Goal: Check status

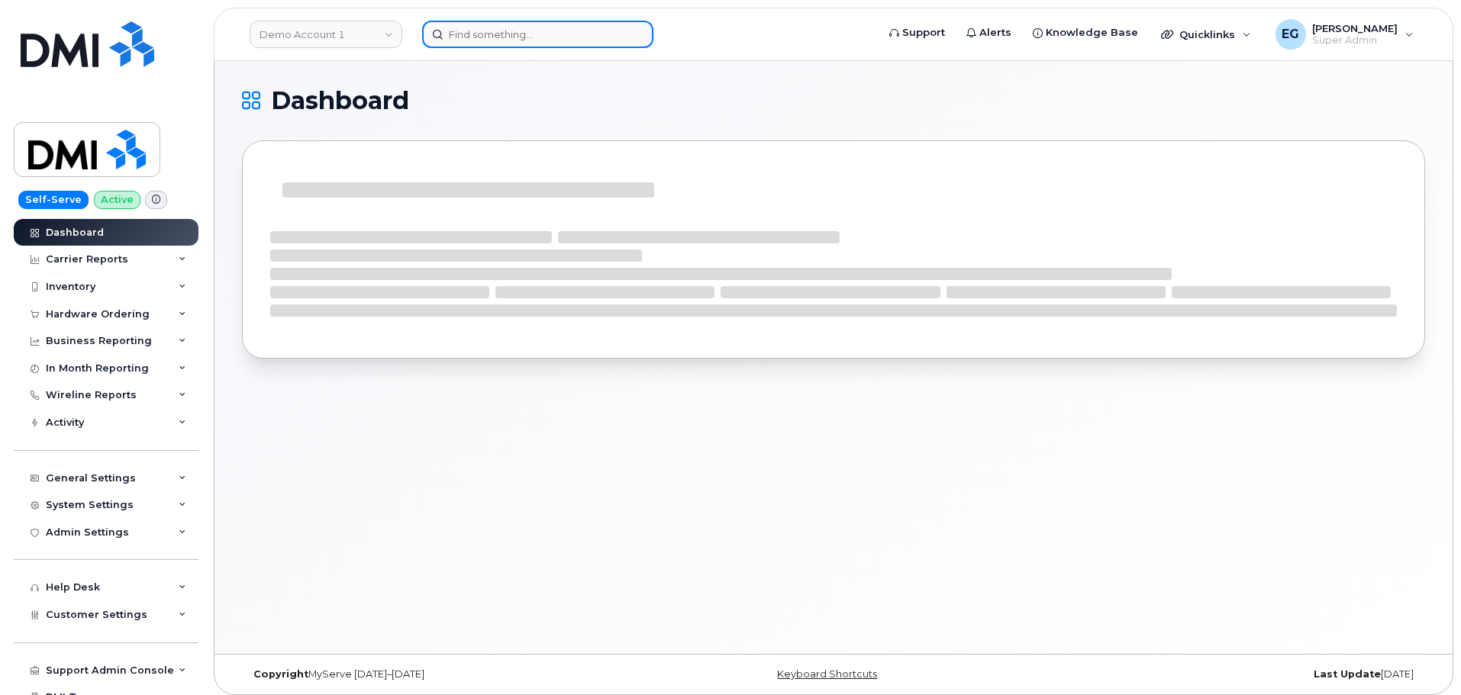
click at [485, 35] on input at bounding box center [537, 34] width 231 height 27
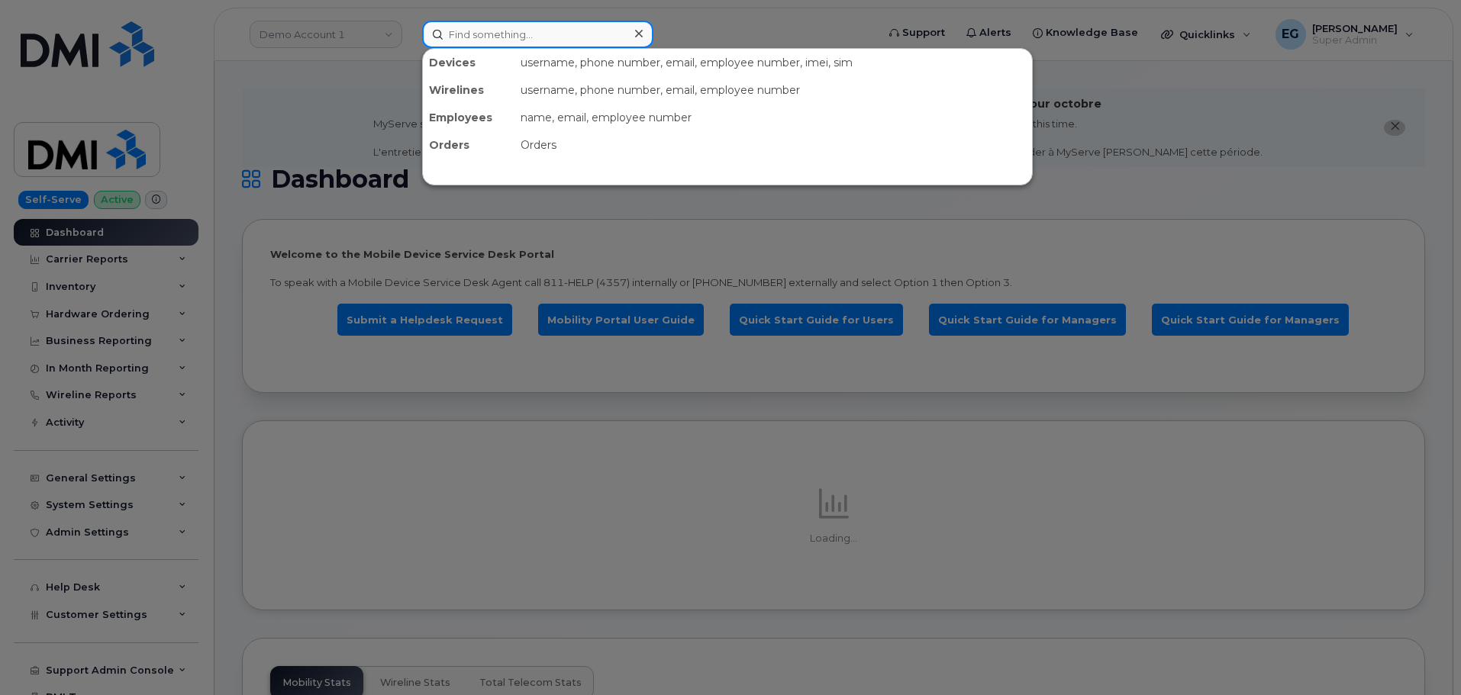
paste input "302281"
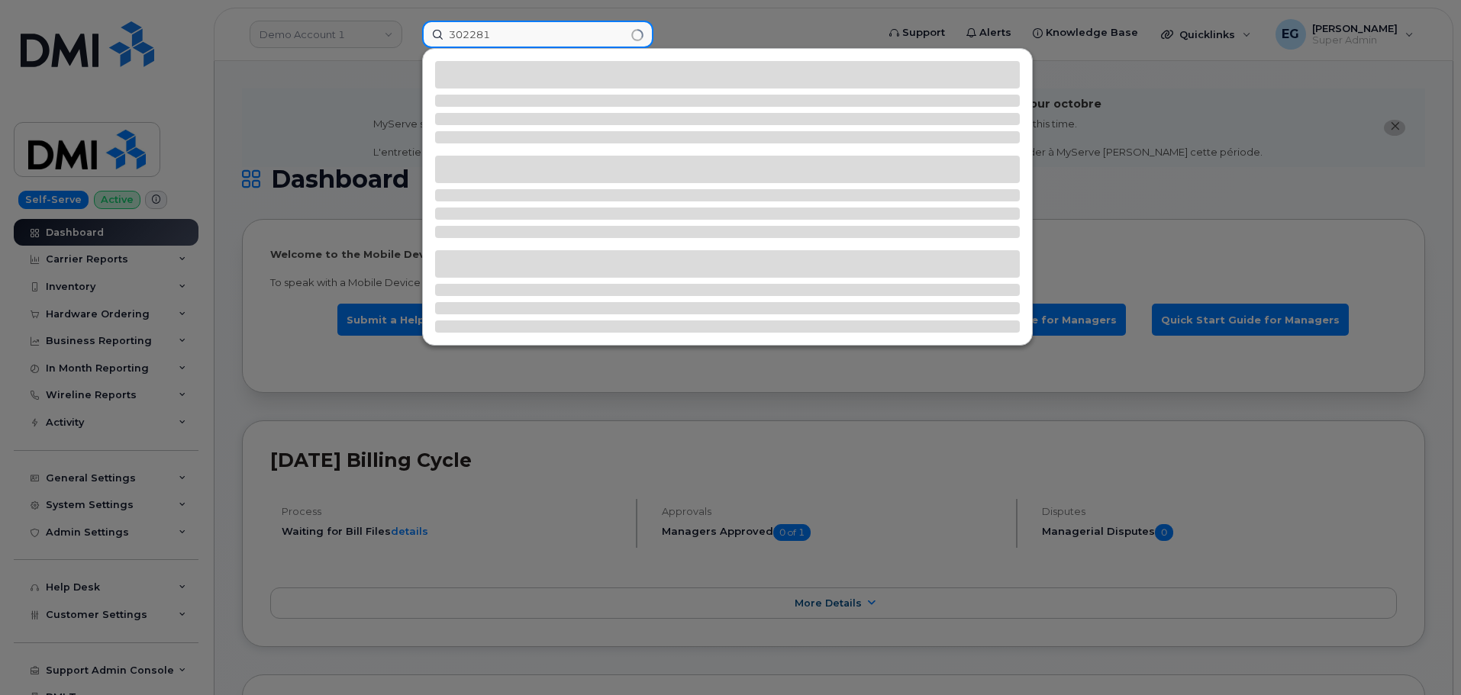
type input "302281"
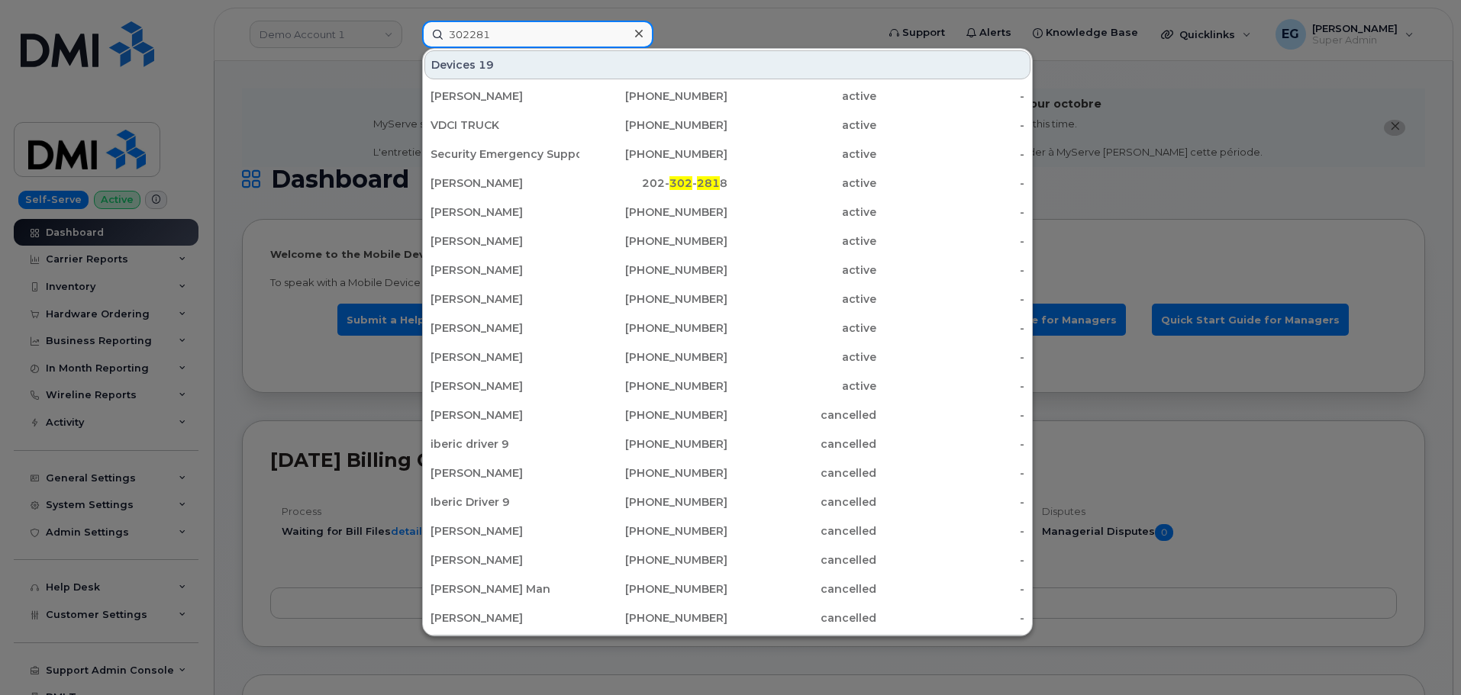
click at [482, 37] on input "302281" at bounding box center [537, 34] width 231 height 27
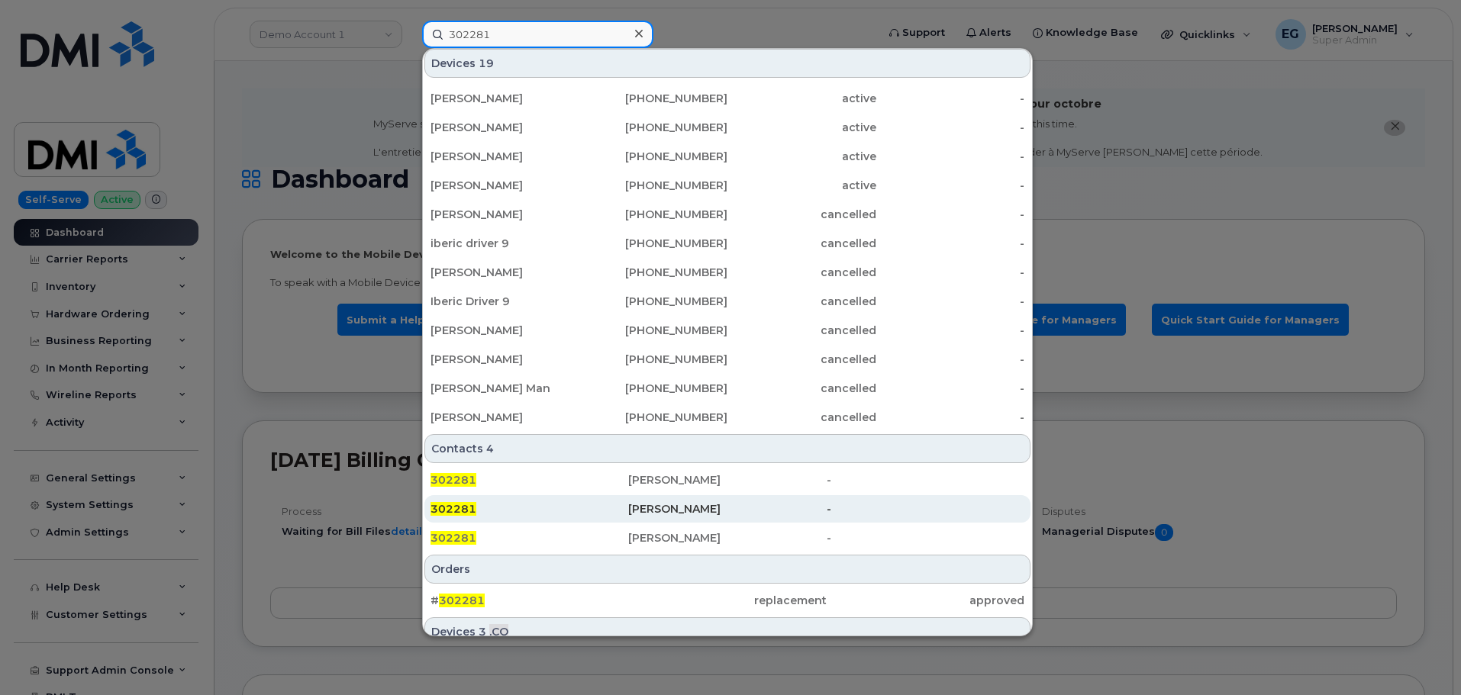
scroll to position [364, 0]
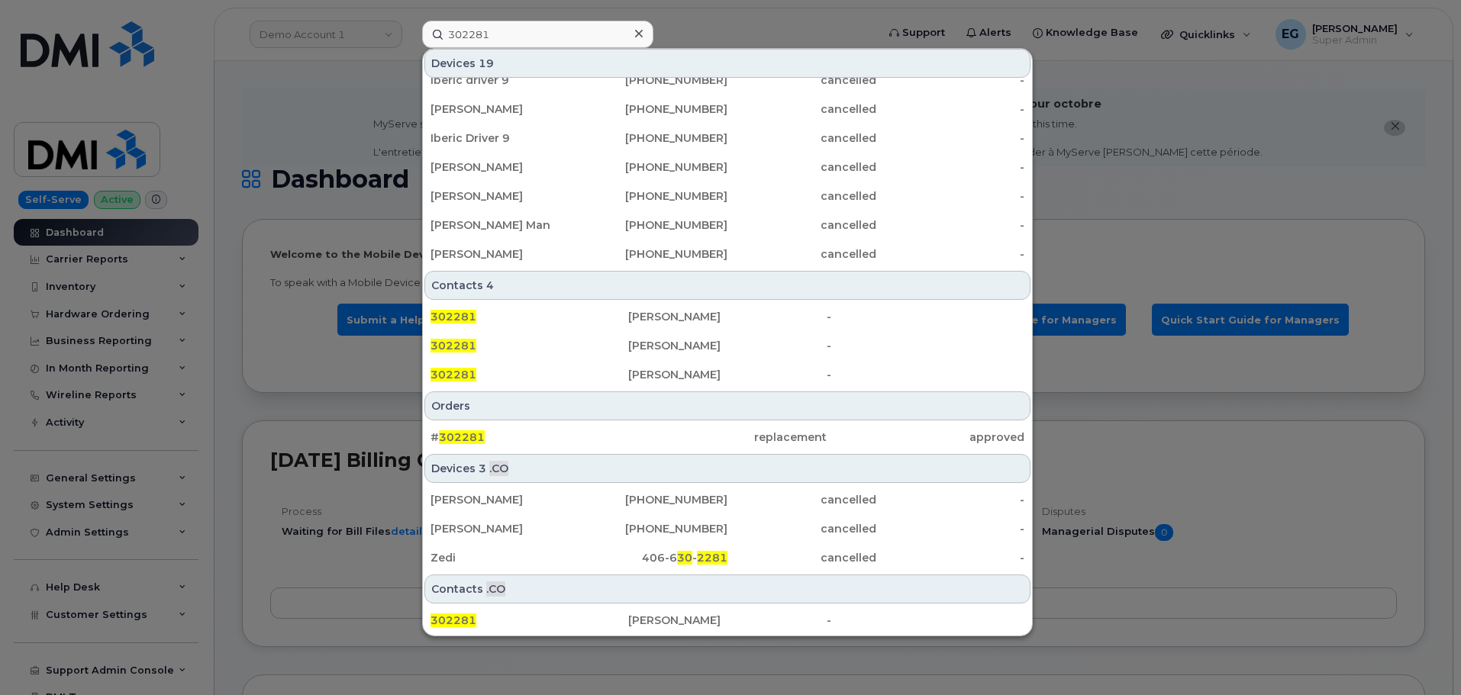
click at [469, 422] on div "# 302281 replacement approved" at bounding box center [727, 437] width 609 height 31
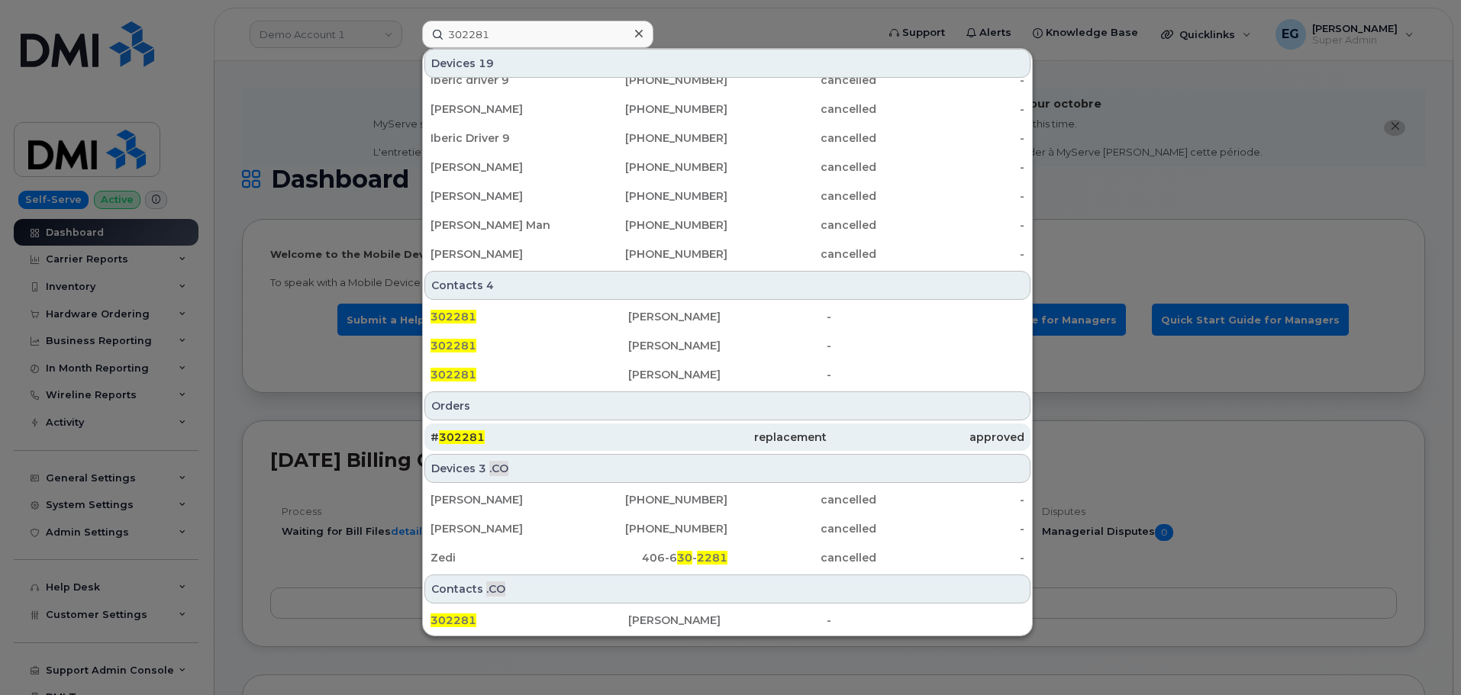
click at [463, 436] on span "302281" at bounding box center [462, 438] width 46 height 14
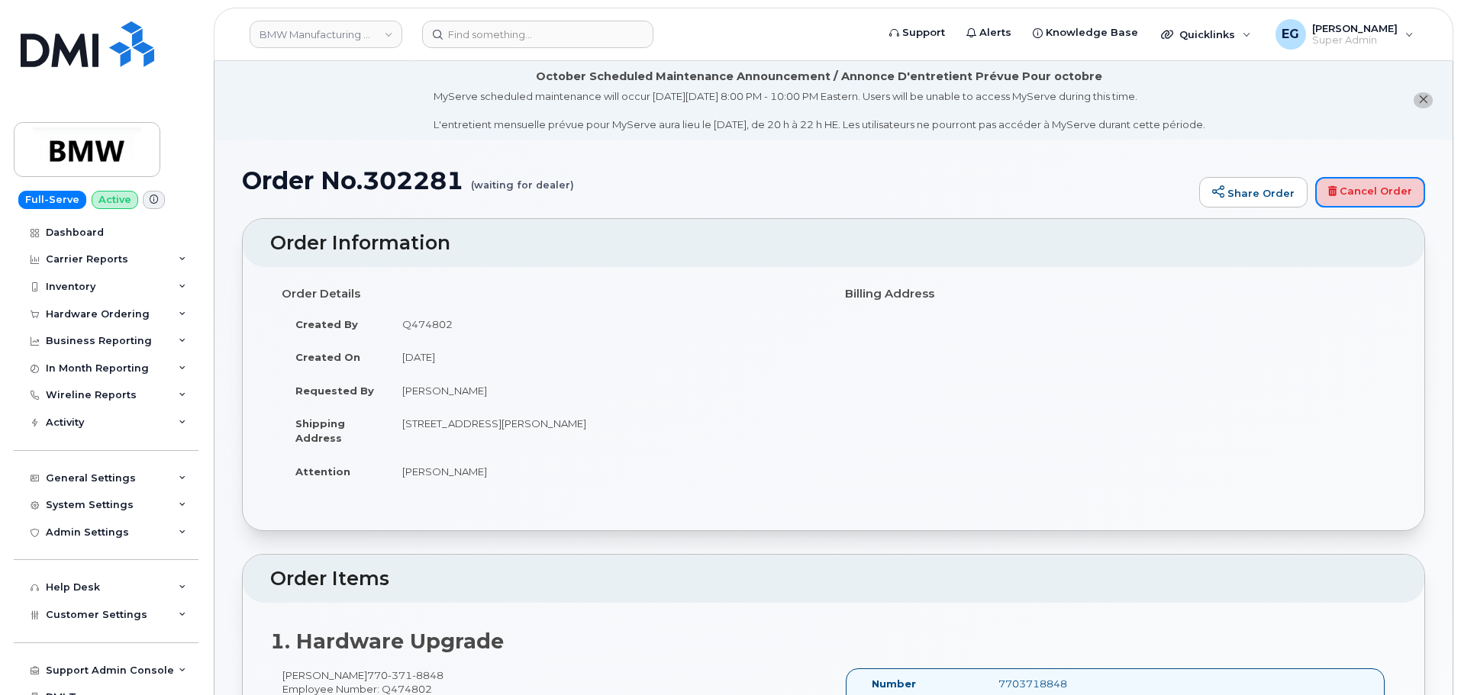
drag, startPoint x: 1363, startPoint y: 195, endPoint x: 798, endPoint y: 48, distance: 584.5
click at [1363, 195] on link "Cancel Order" at bounding box center [1370, 192] width 110 height 31
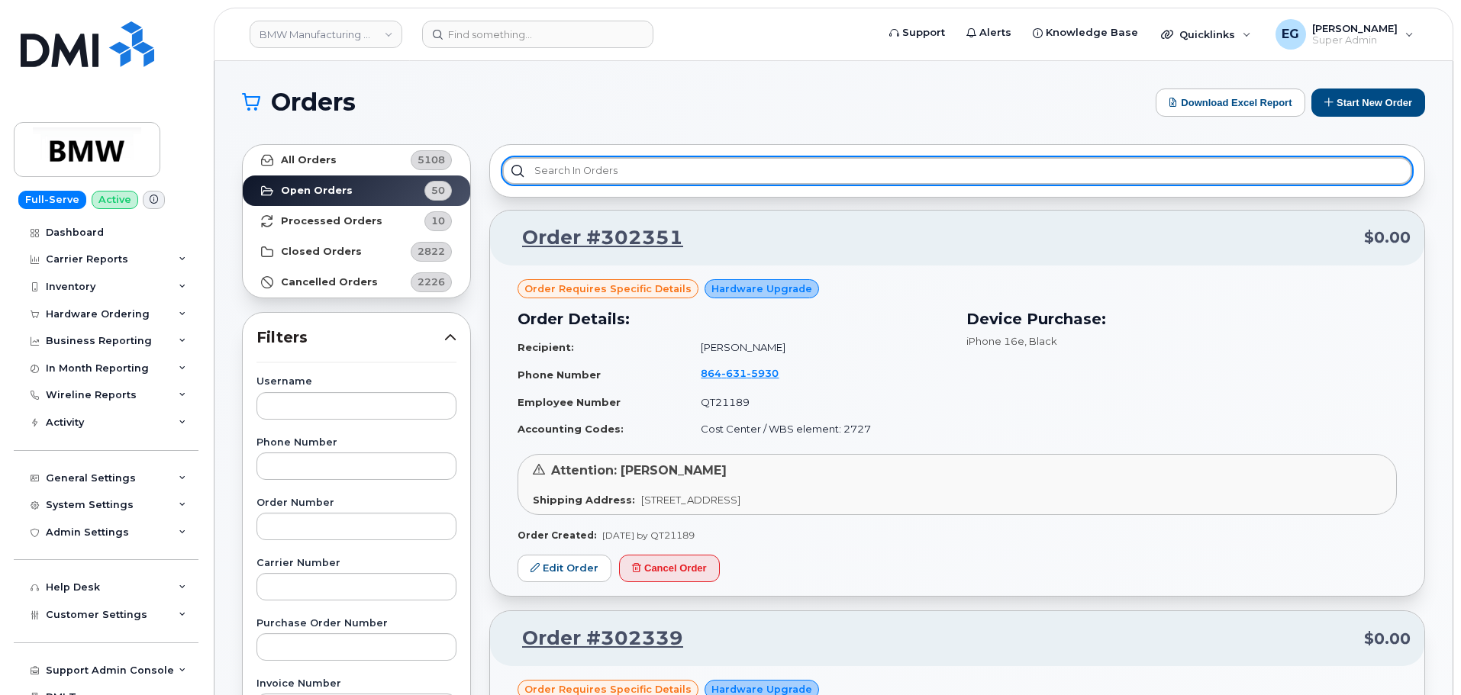
click at [717, 167] on input "text" at bounding box center [957, 170] width 910 height 27
paste input "302265"
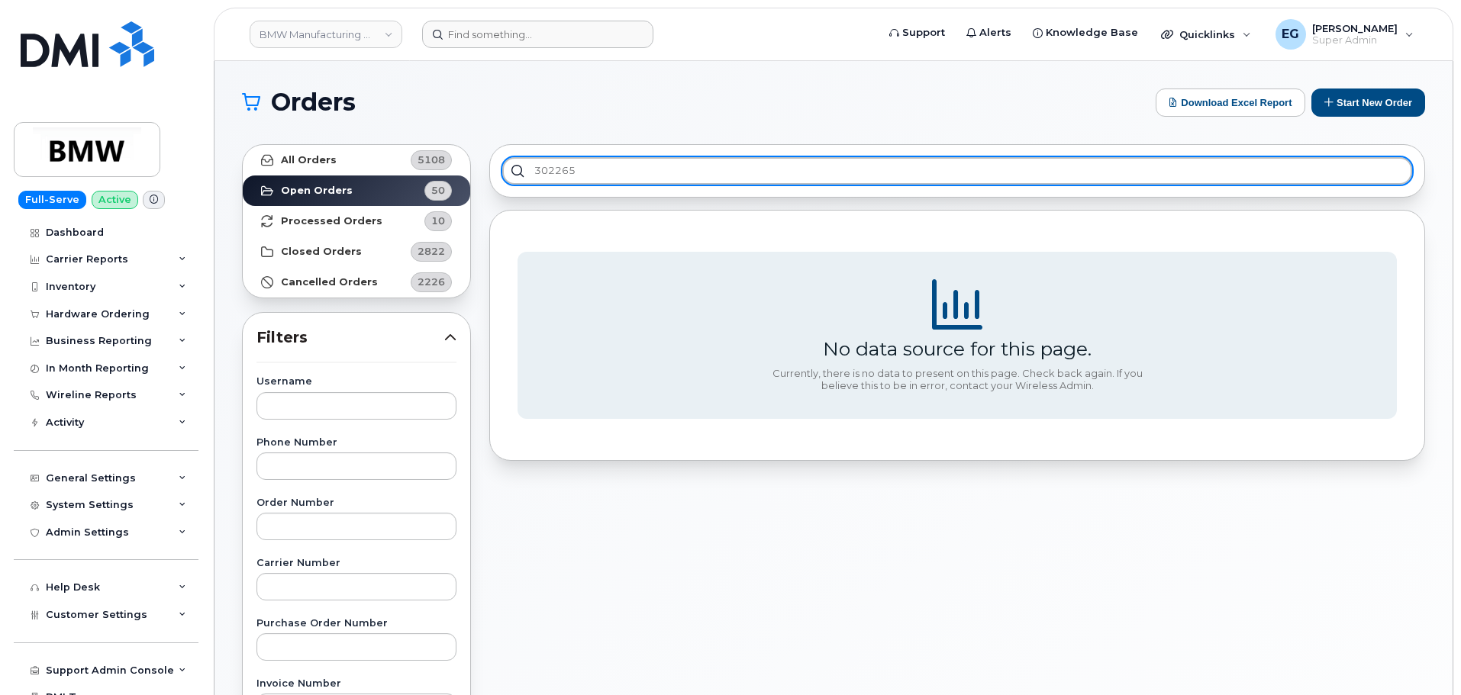
type input "302265"
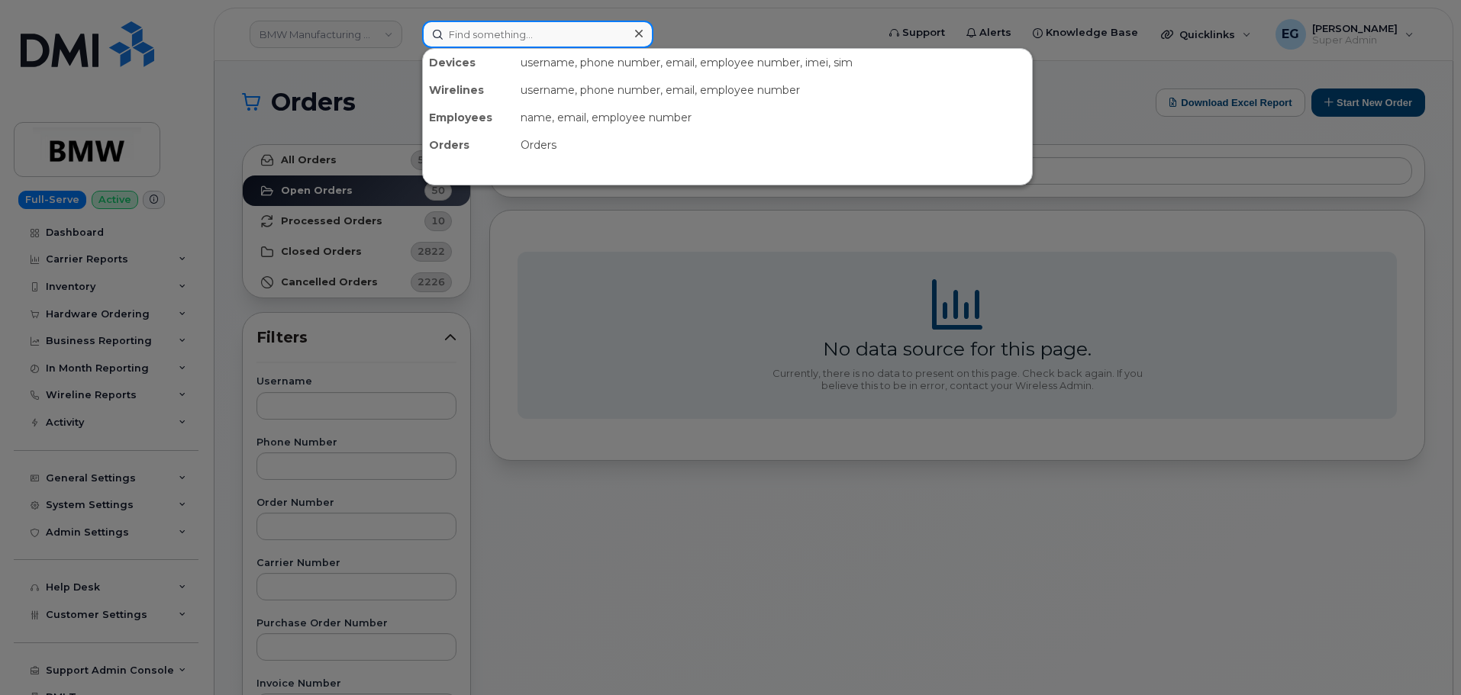
click at [535, 35] on input at bounding box center [537, 34] width 231 height 27
paste input "302265"
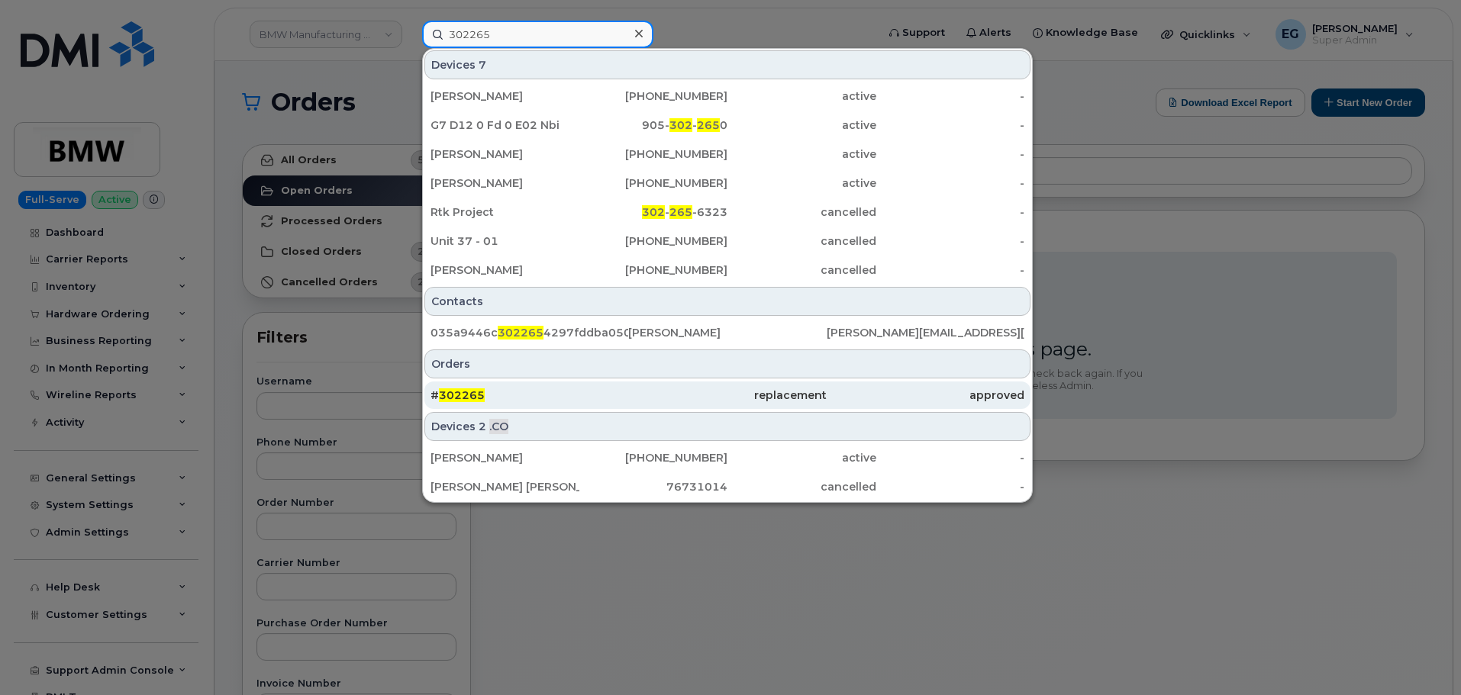
type input "302265"
click at [542, 397] on div "# 302265" at bounding box center [530, 395] width 198 height 15
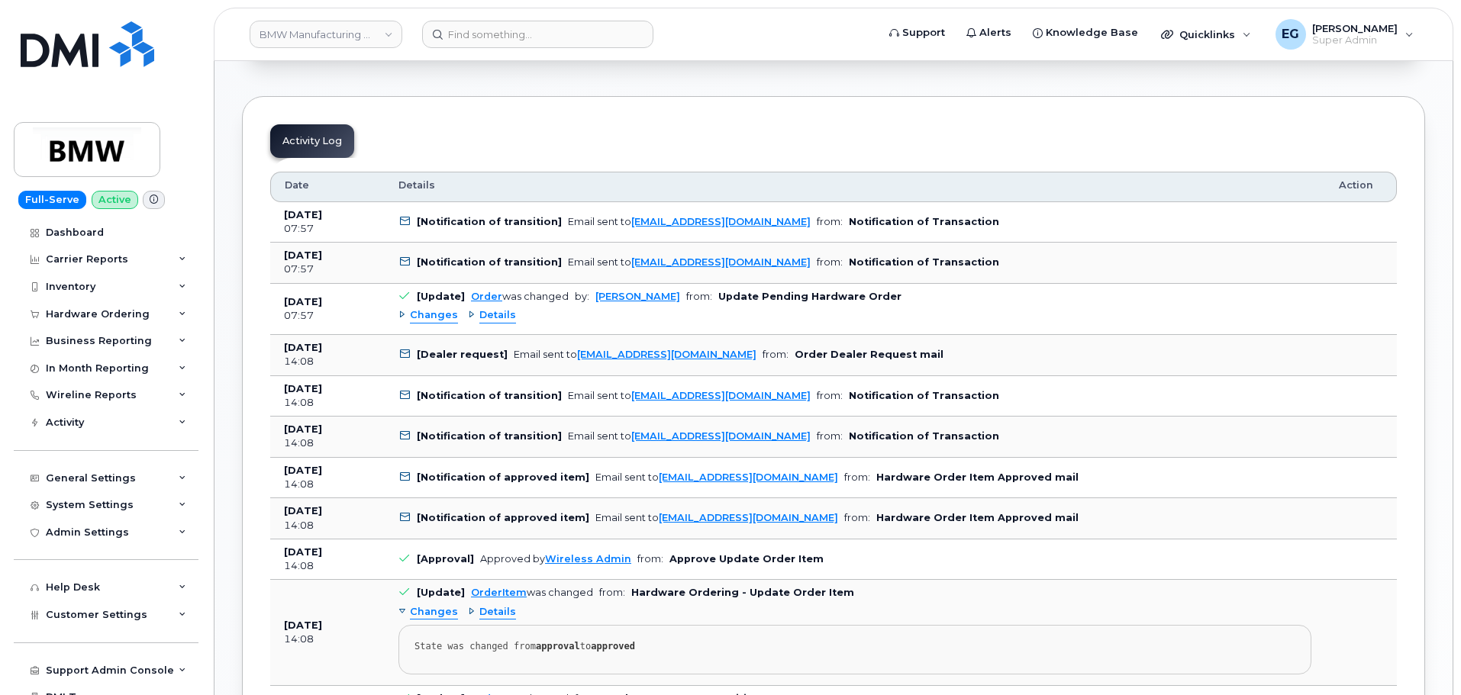
scroll to position [977, 0]
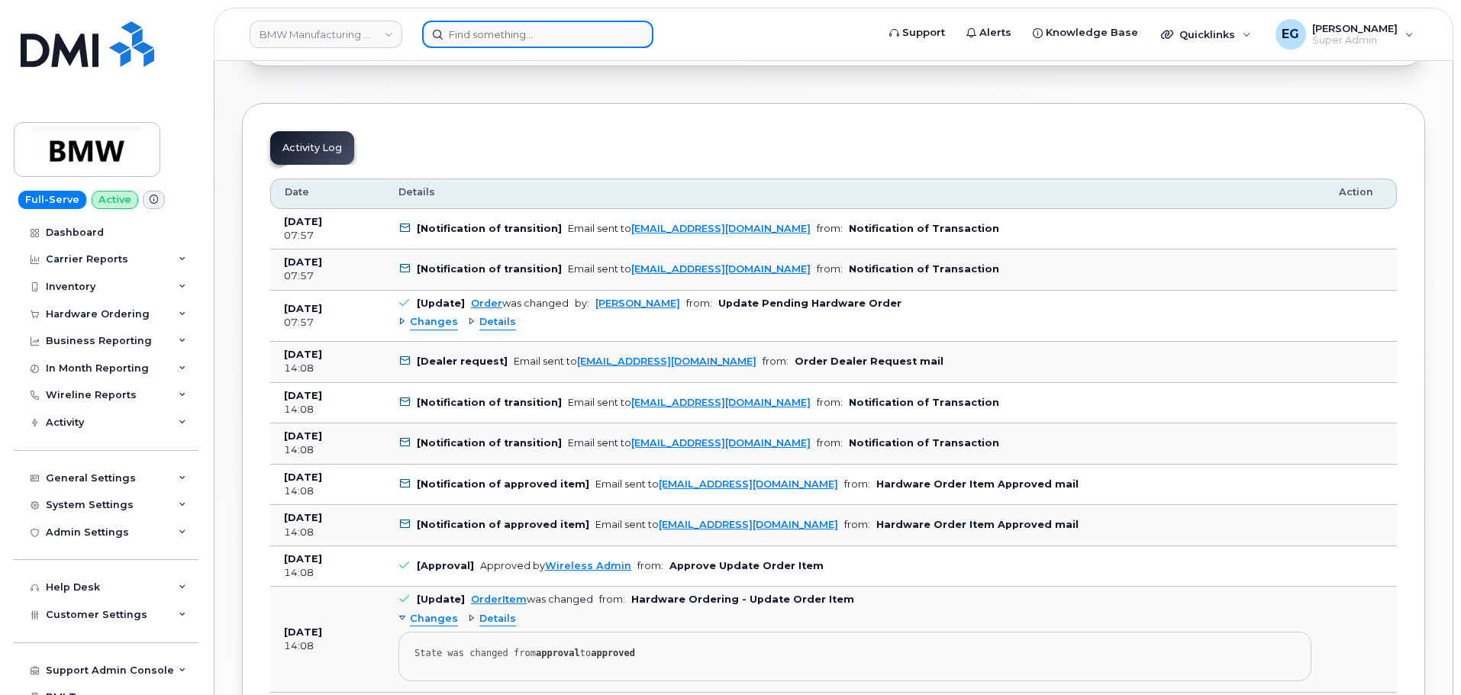
click at [572, 40] on input at bounding box center [537, 34] width 231 height 27
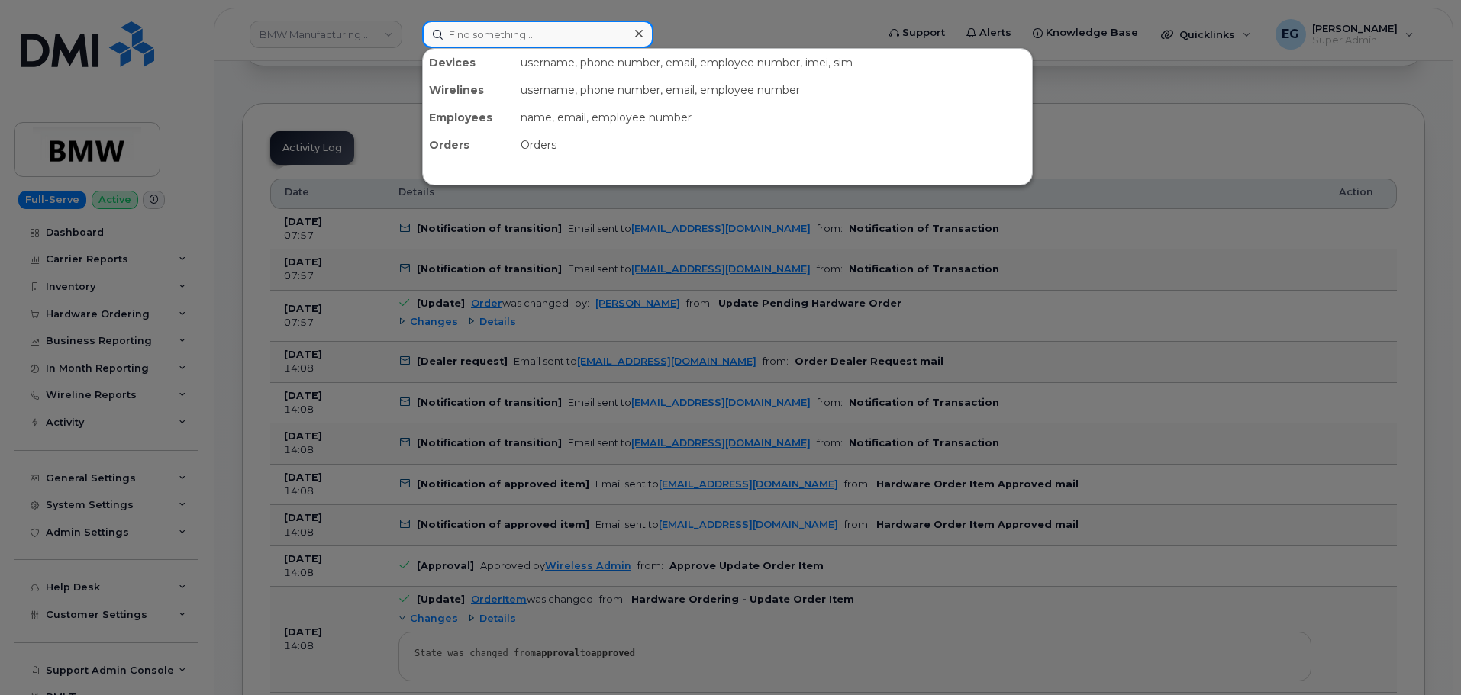
paste input "302228"
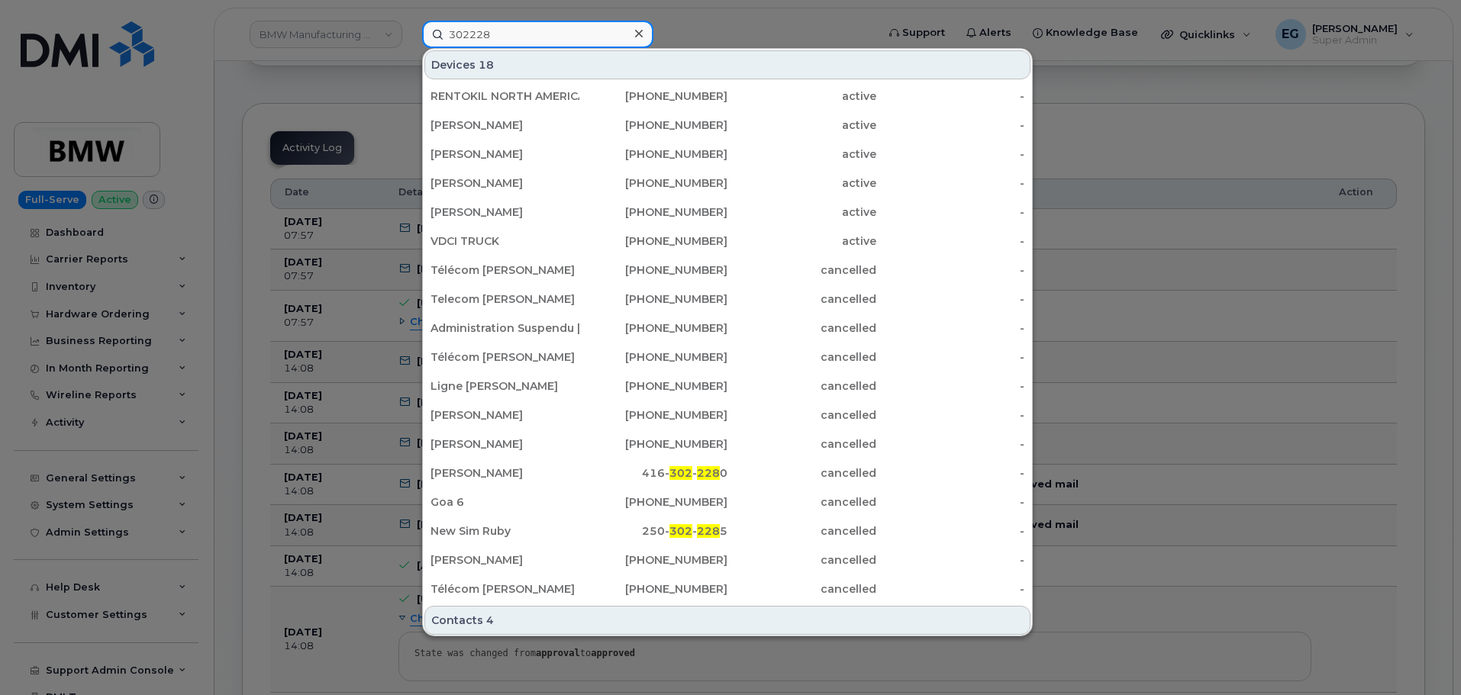
type input "302228"
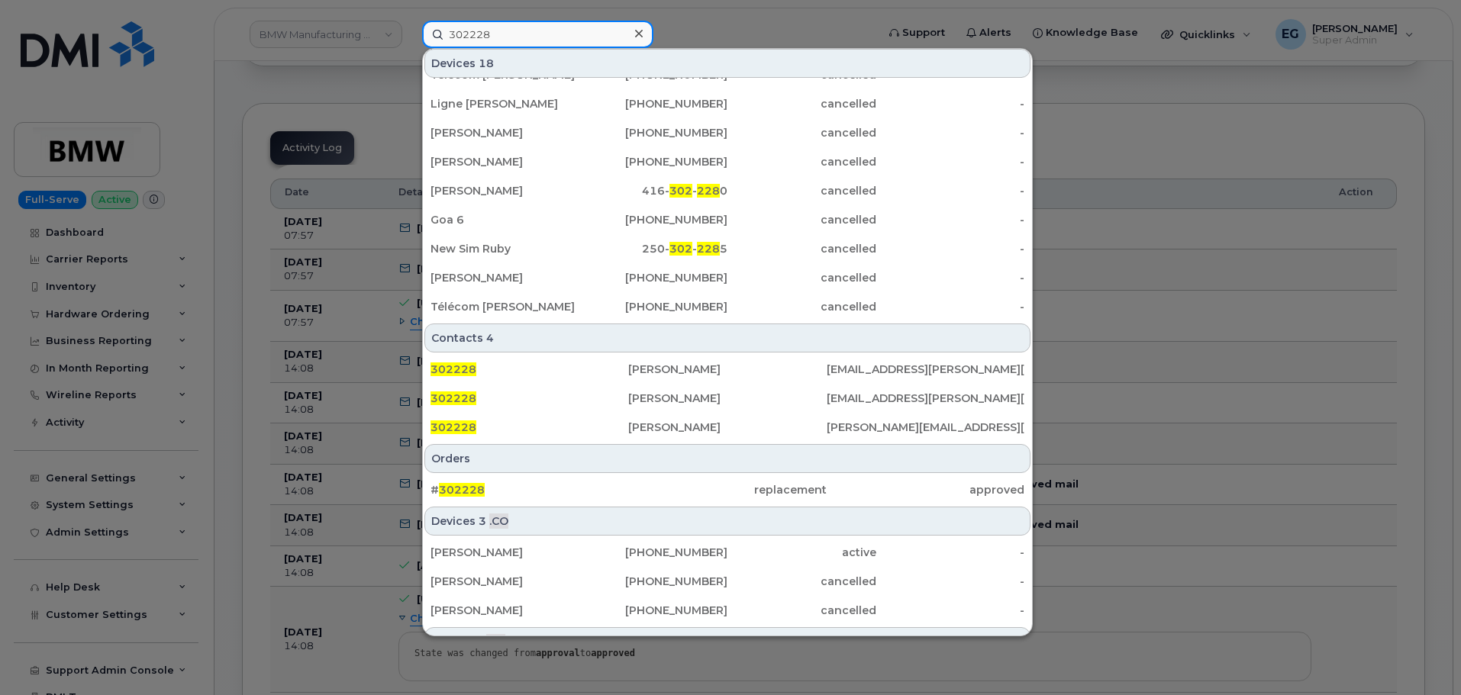
scroll to position [305, 0]
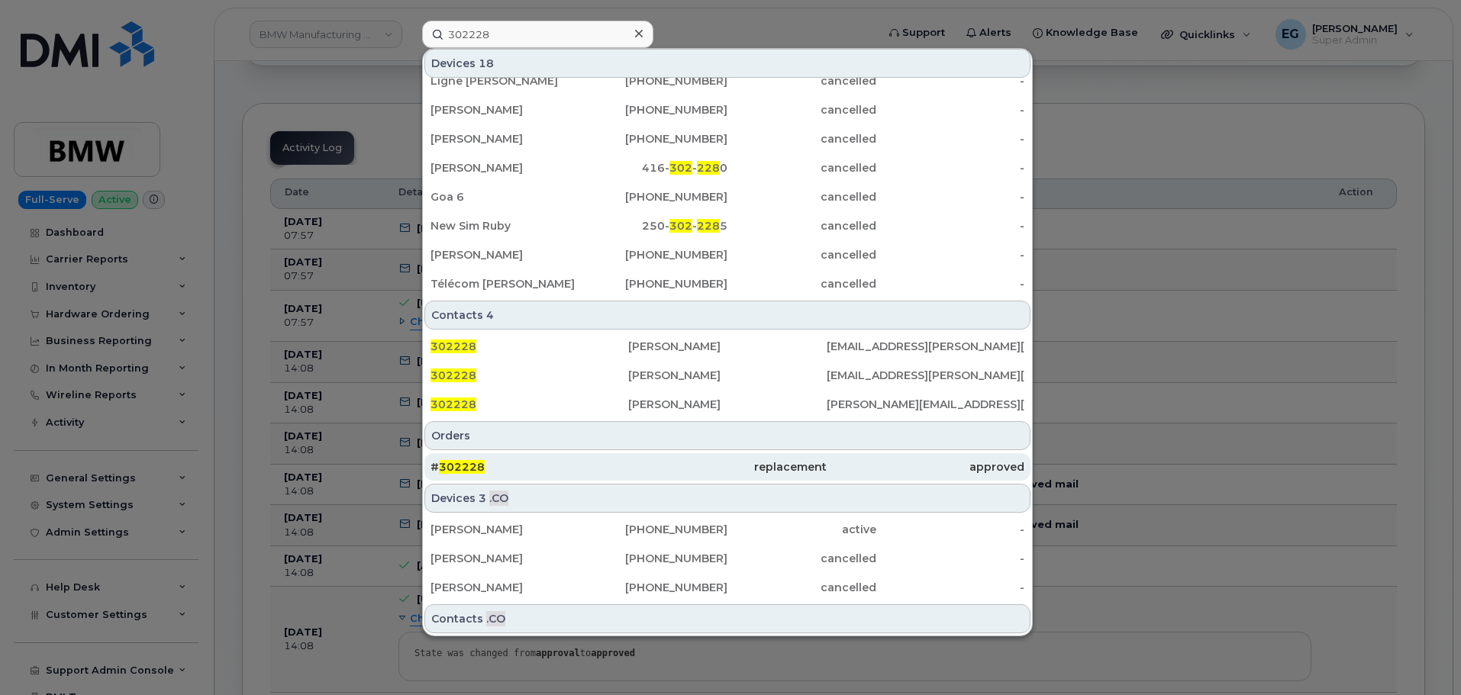
click at [464, 466] on span "302228" at bounding box center [462, 467] width 46 height 14
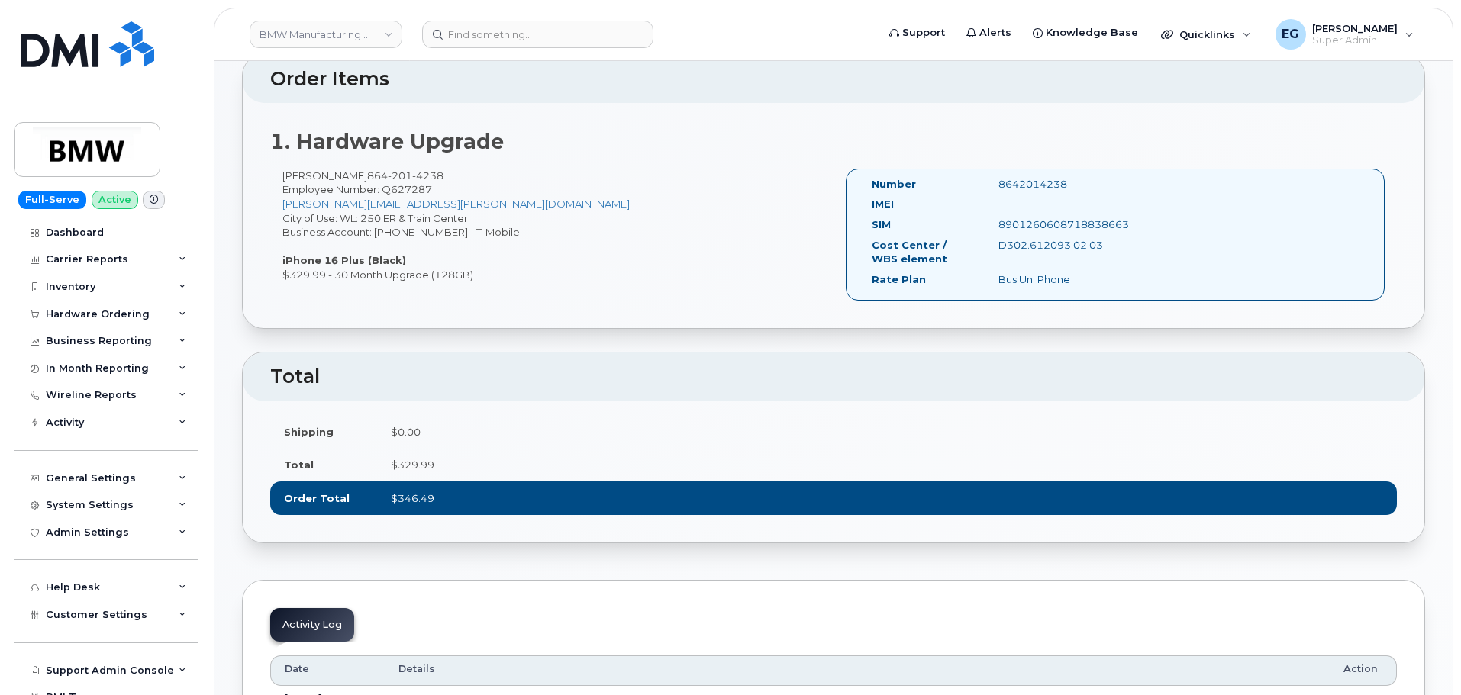
scroll to position [382, 0]
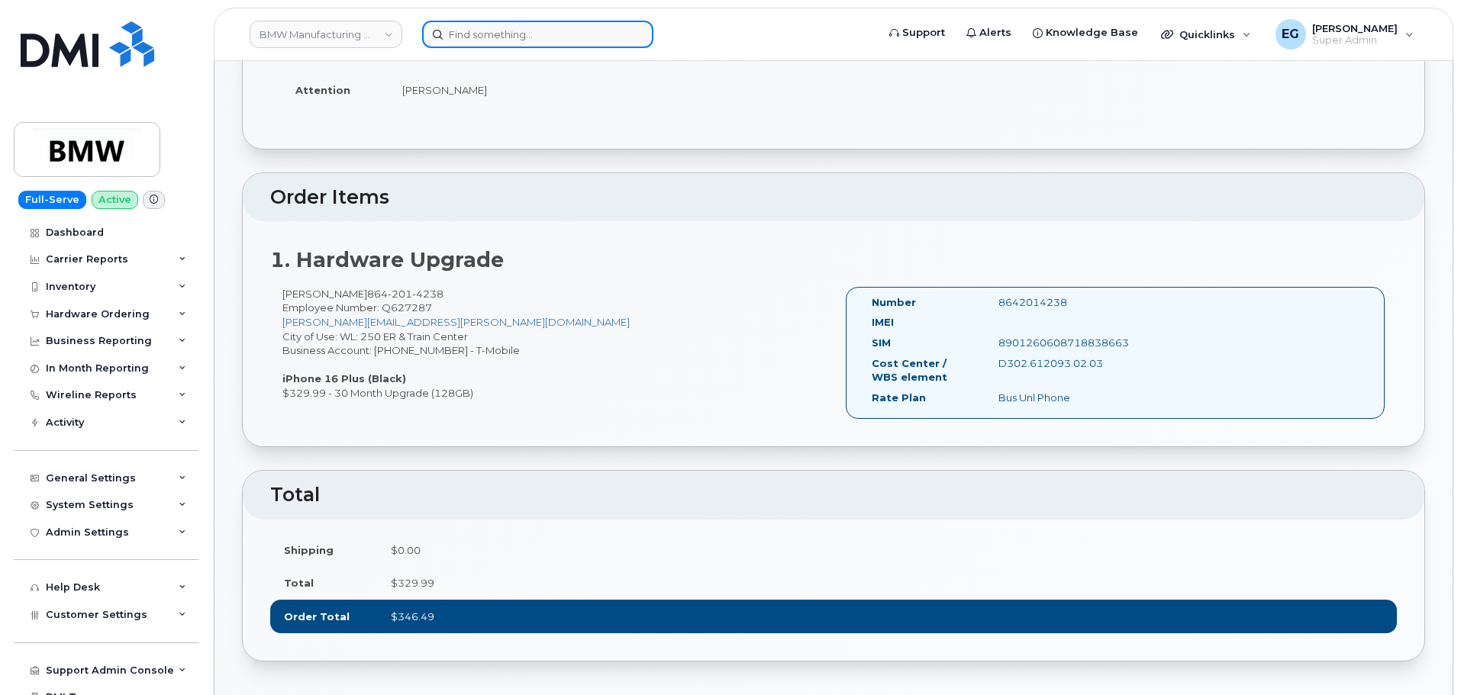
click at [519, 45] on input at bounding box center [537, 34] width 231 height 27
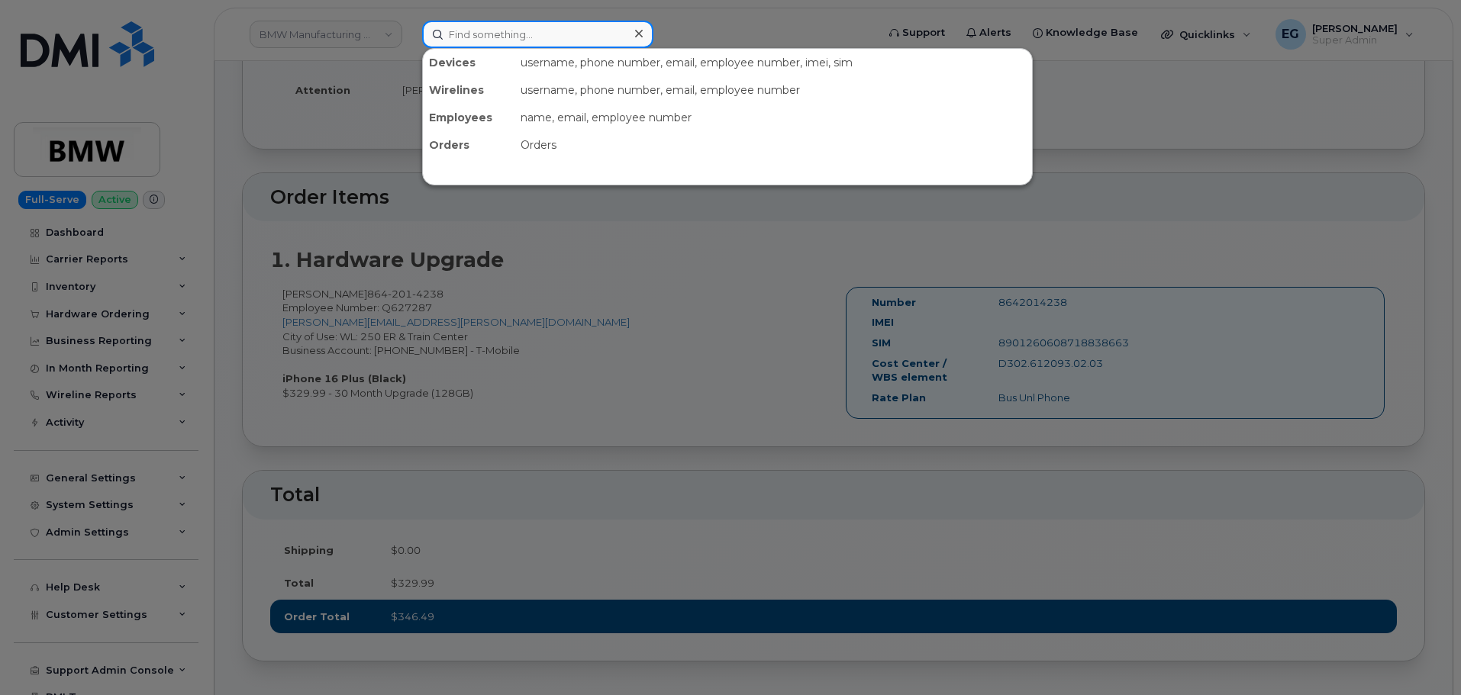
paste input "302266"
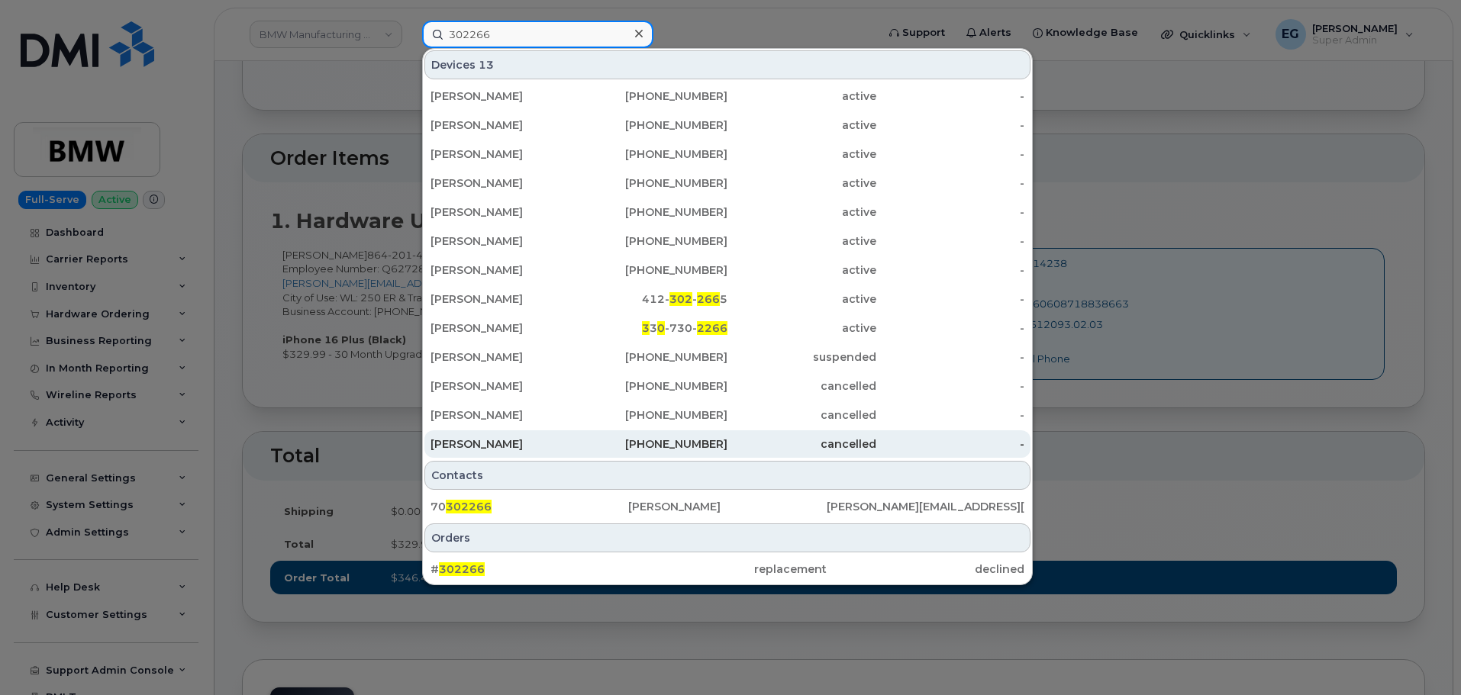
scroll to position [458, 0]
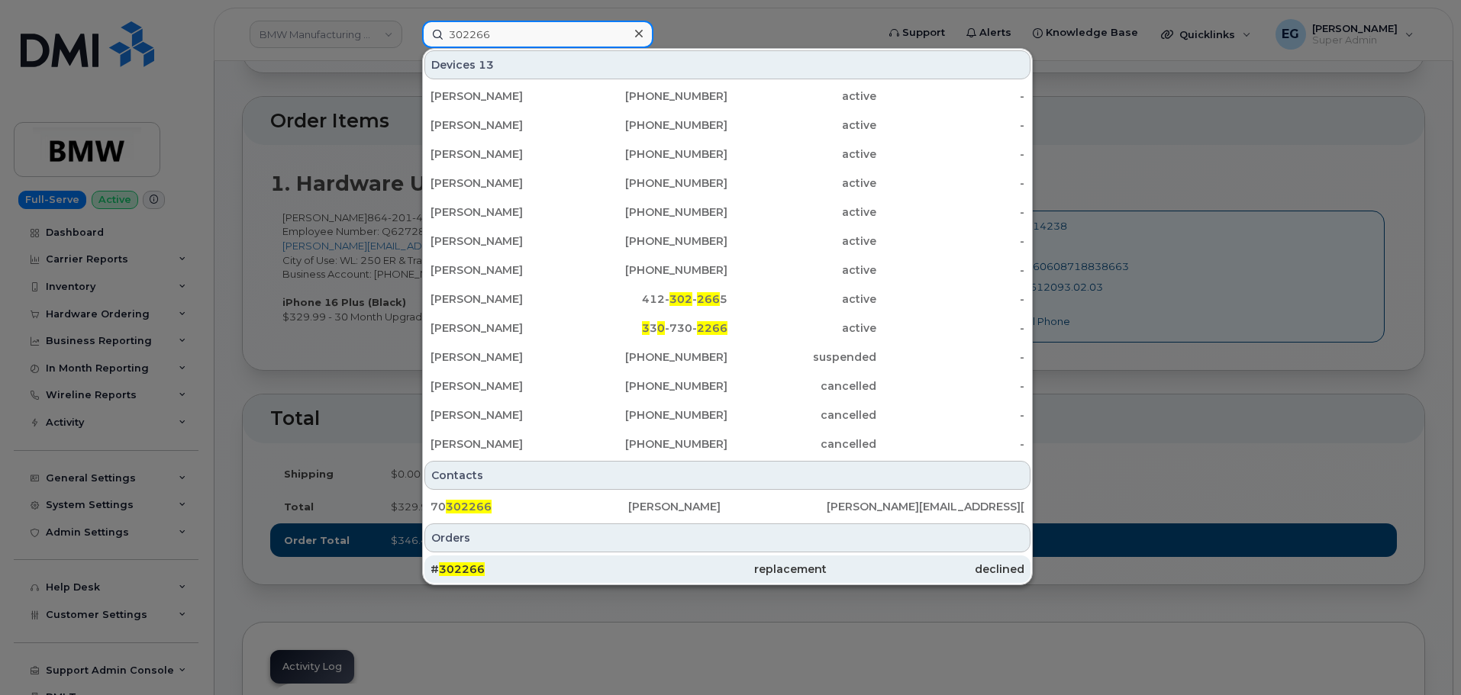
type input "302266"
click at [456, 572] on span "302266" at bounding box center [462, 570] width 46 height 14
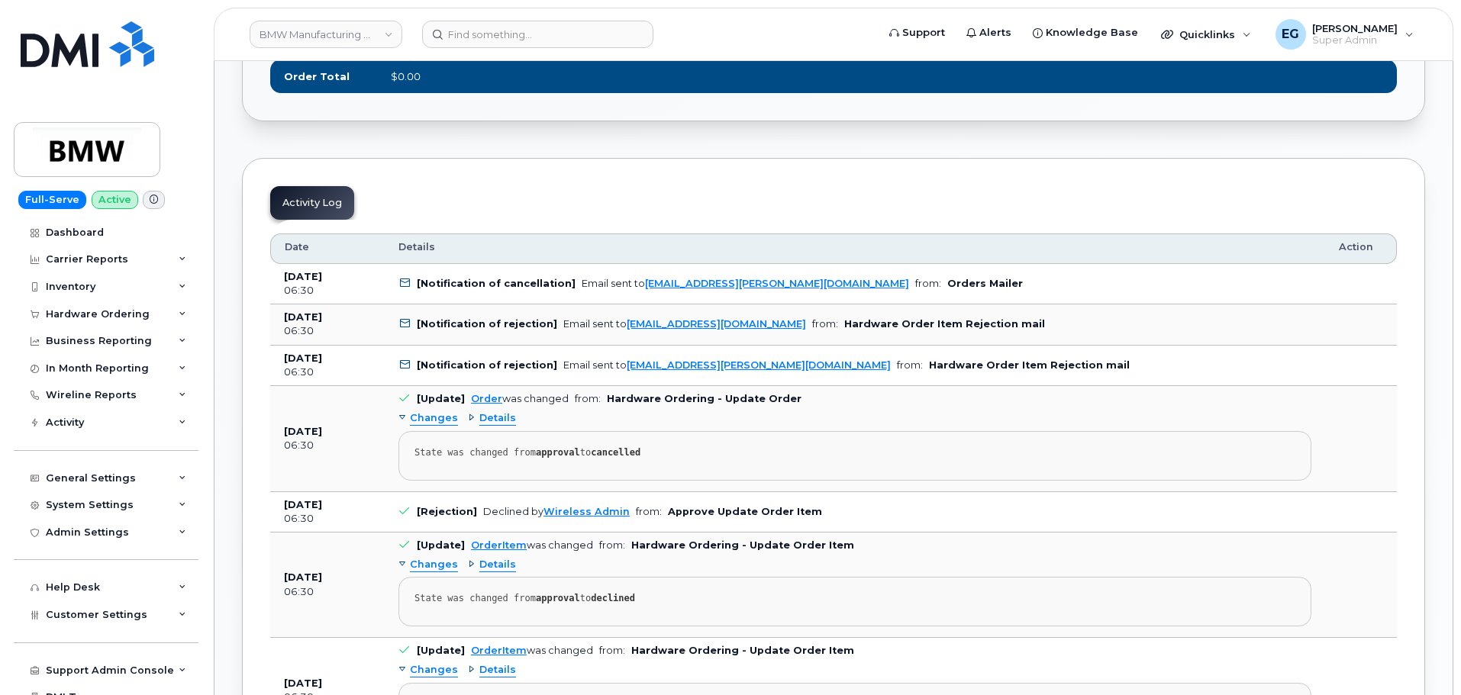
scroll to position [916, 0]
